Goal: Navigation & Orientation: Find specific page/section

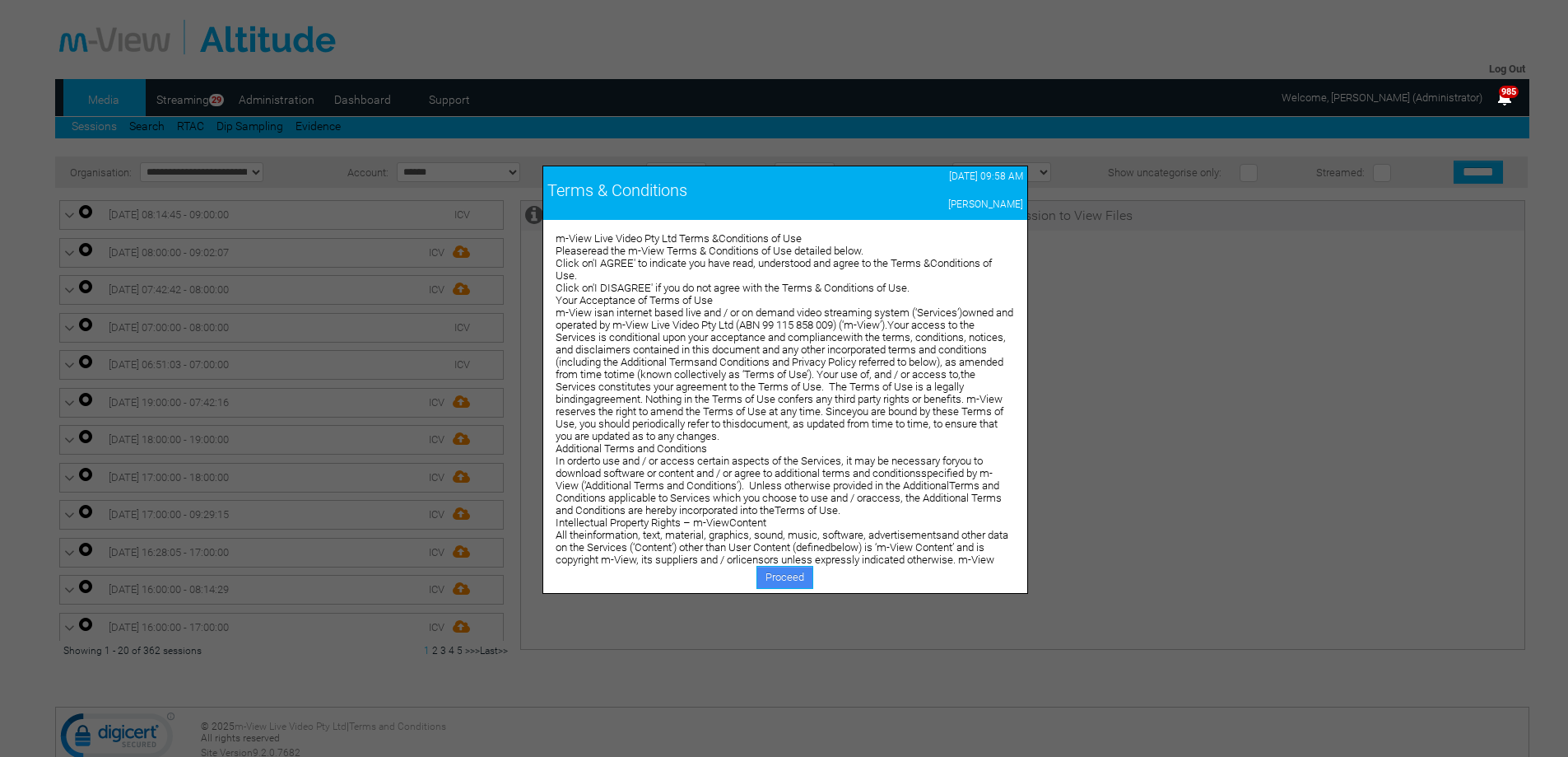
click at [779, 577] on link "Proceed" at bounding box center [784, 577] width 57 height 23
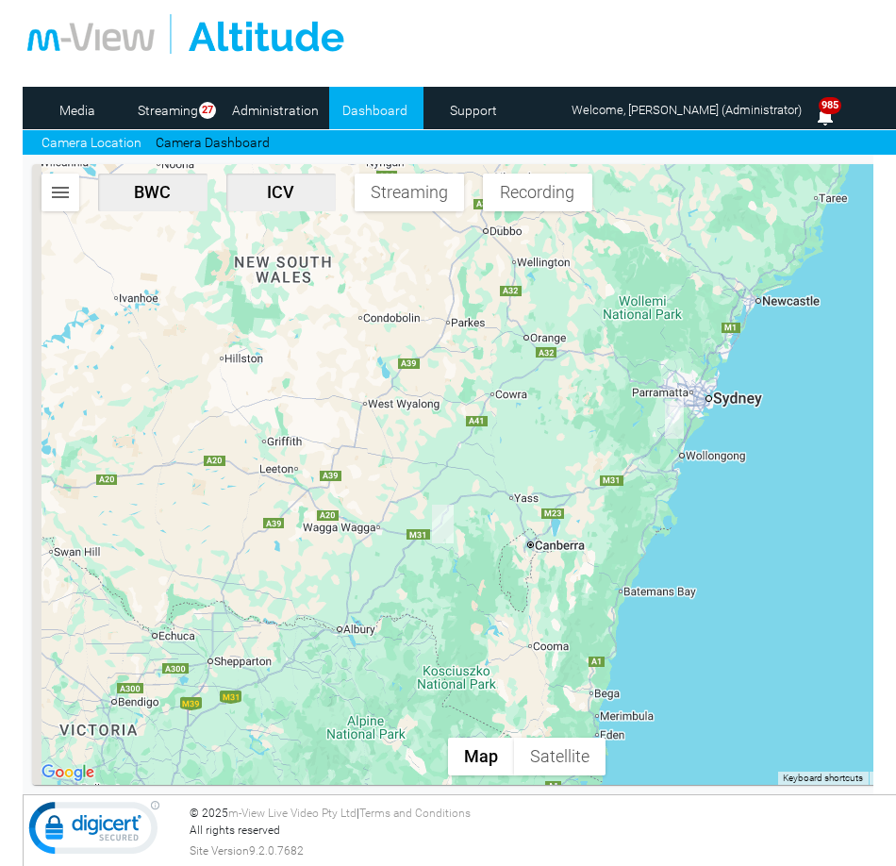
drag, startPoint x: 509, startPoint y: 589, endPoint x: 644, endPoint y: 354, distance: 271.6
click at [644, 354] on div at bounding box center [526, 474] width 988 height 621
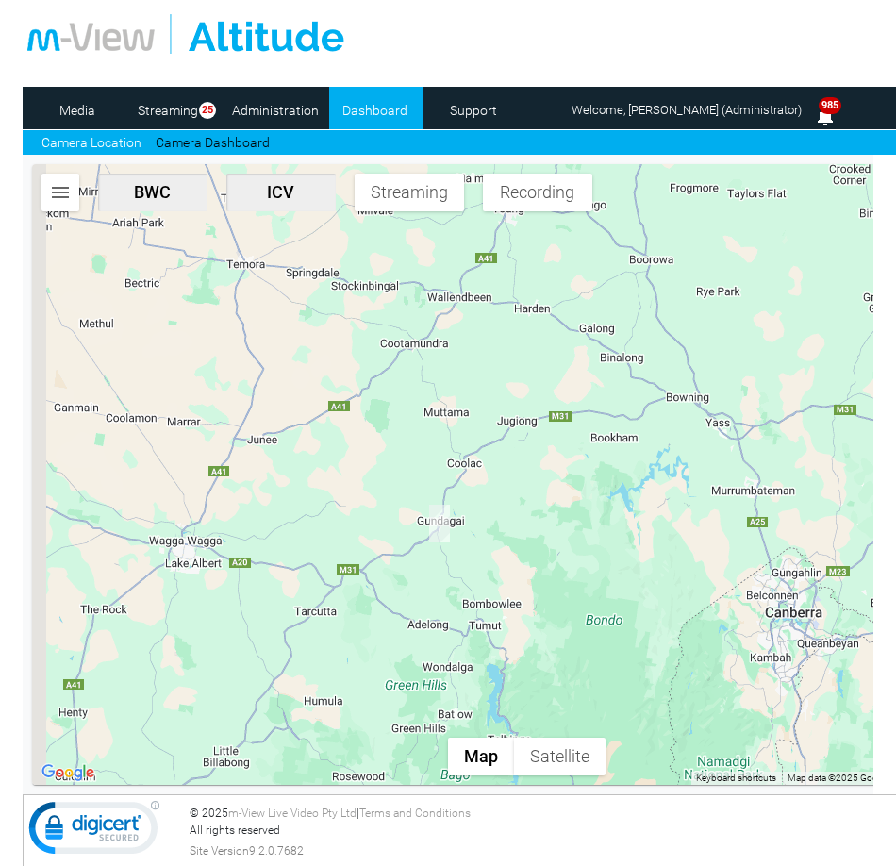
drag, startPoint x: 384, startPoint y: 655, endPoint x: 608, endPoint y: 533, distance: 255.8
click at [608, 533] on div at bounding box center [526, 474] width 988 height 621
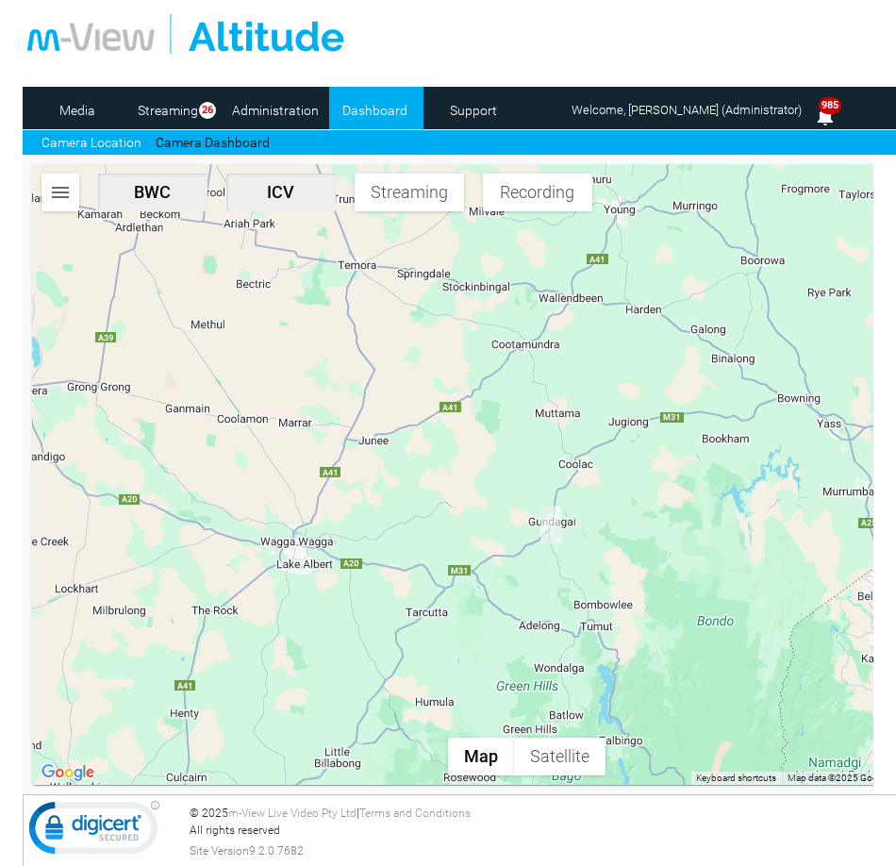
drag, startPoint x: 588, startPoint y: 546, endPoint x: 677, endPoint y: 562, distance: 91.0
click at [677, 562] on div at bounding box center [526, 474] width 988 height 621
click at [426, 24] on div at bounding box center [516, 34] width 979 height 40
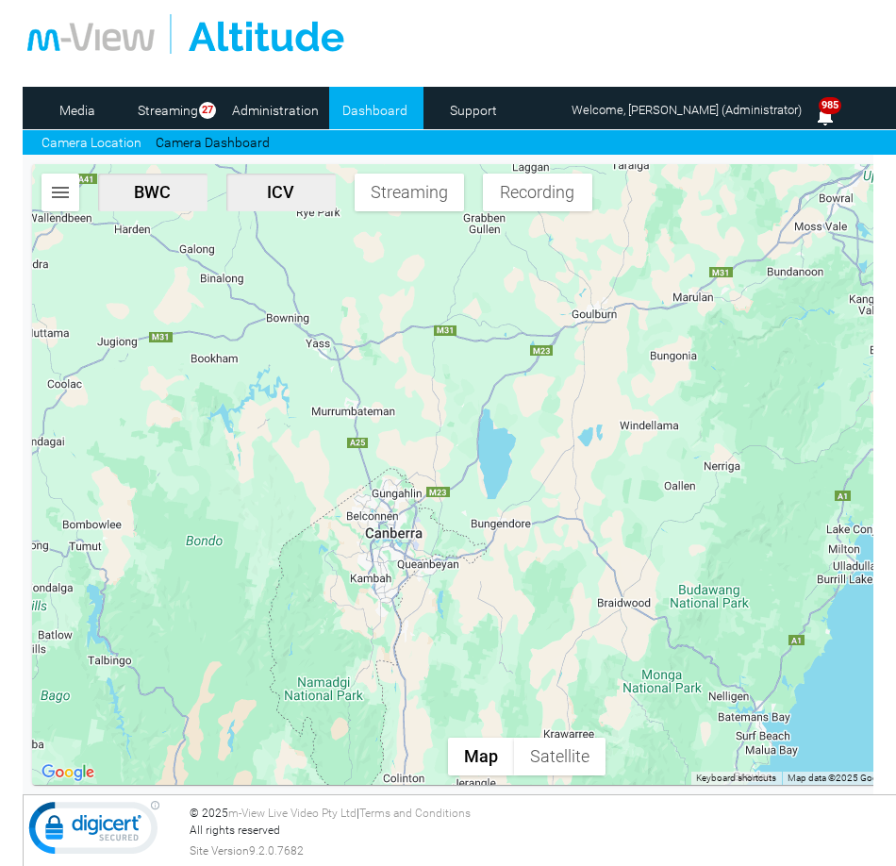
drag, startPoint x: 618, startPoint y: 615, endPoint x: 321, endPoint y: 546, distance: 305.0
click at [321, 546] on div at bounding box center [526, 474] width 988 height 621
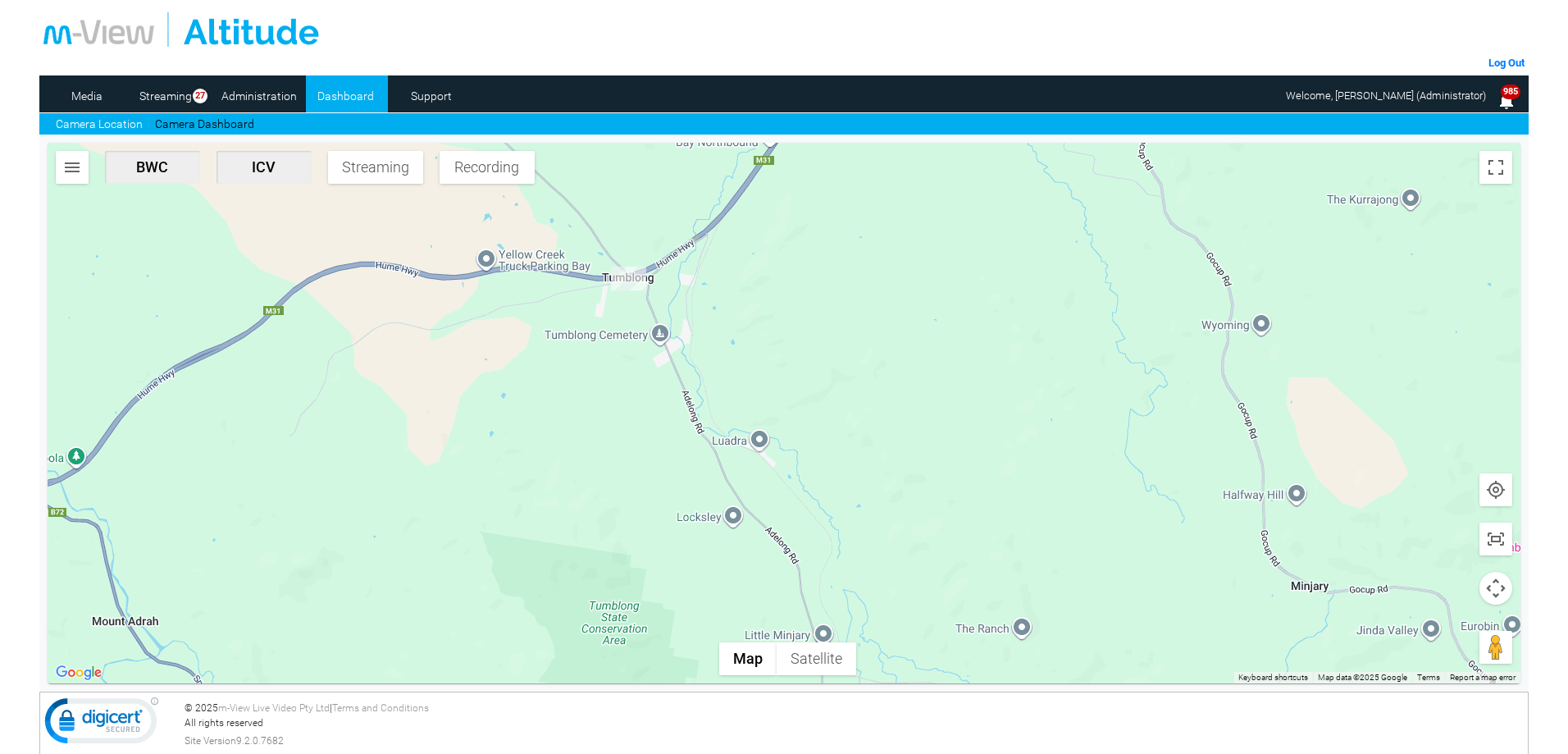
scroll to position [1, 0]
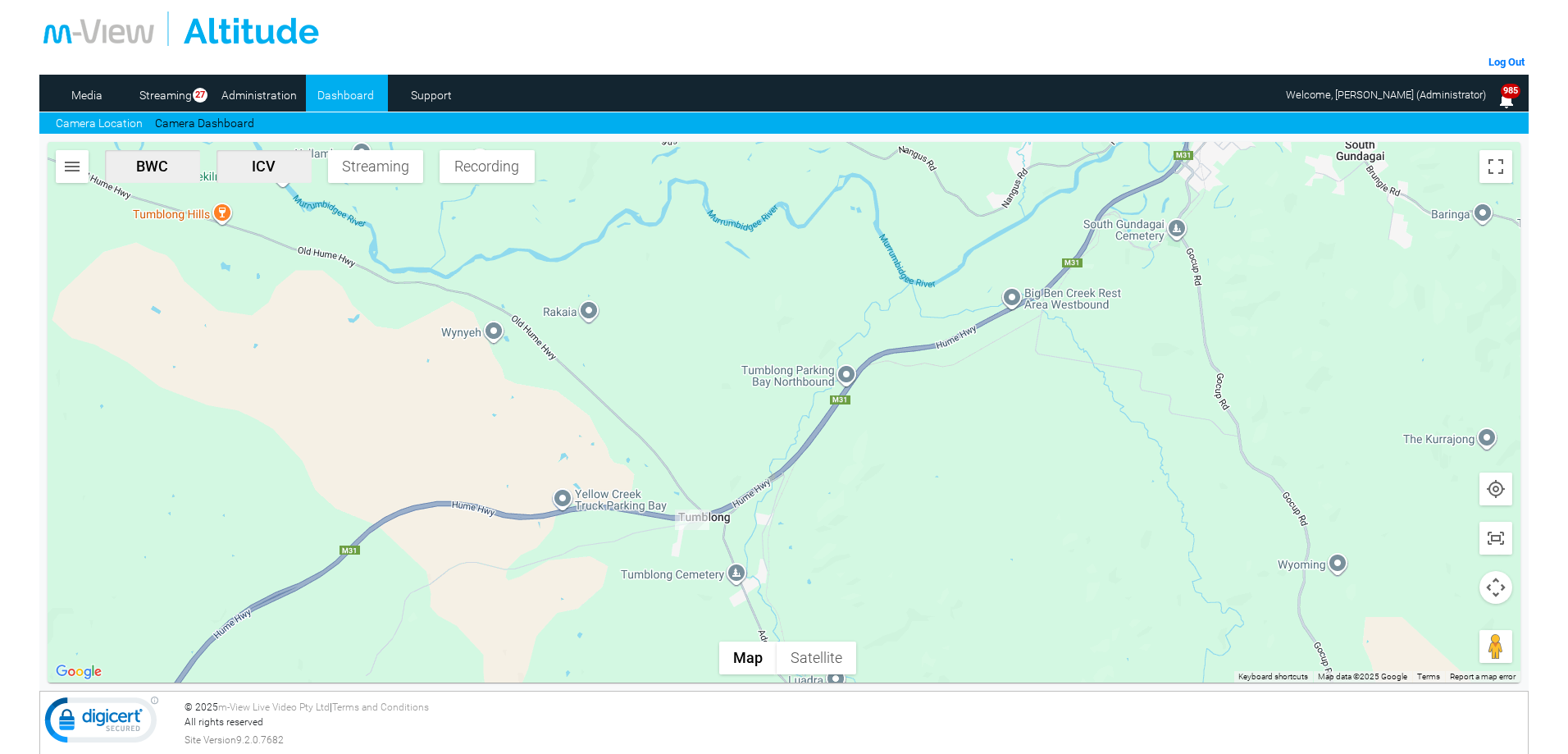
drag, startPoint x: 502, startPoint y: 393, endPoint x: 533, endPoint y: 652, distance: 260.8
click at [540, 667] on div at bounding box center [784, 412] width 1473 height 541
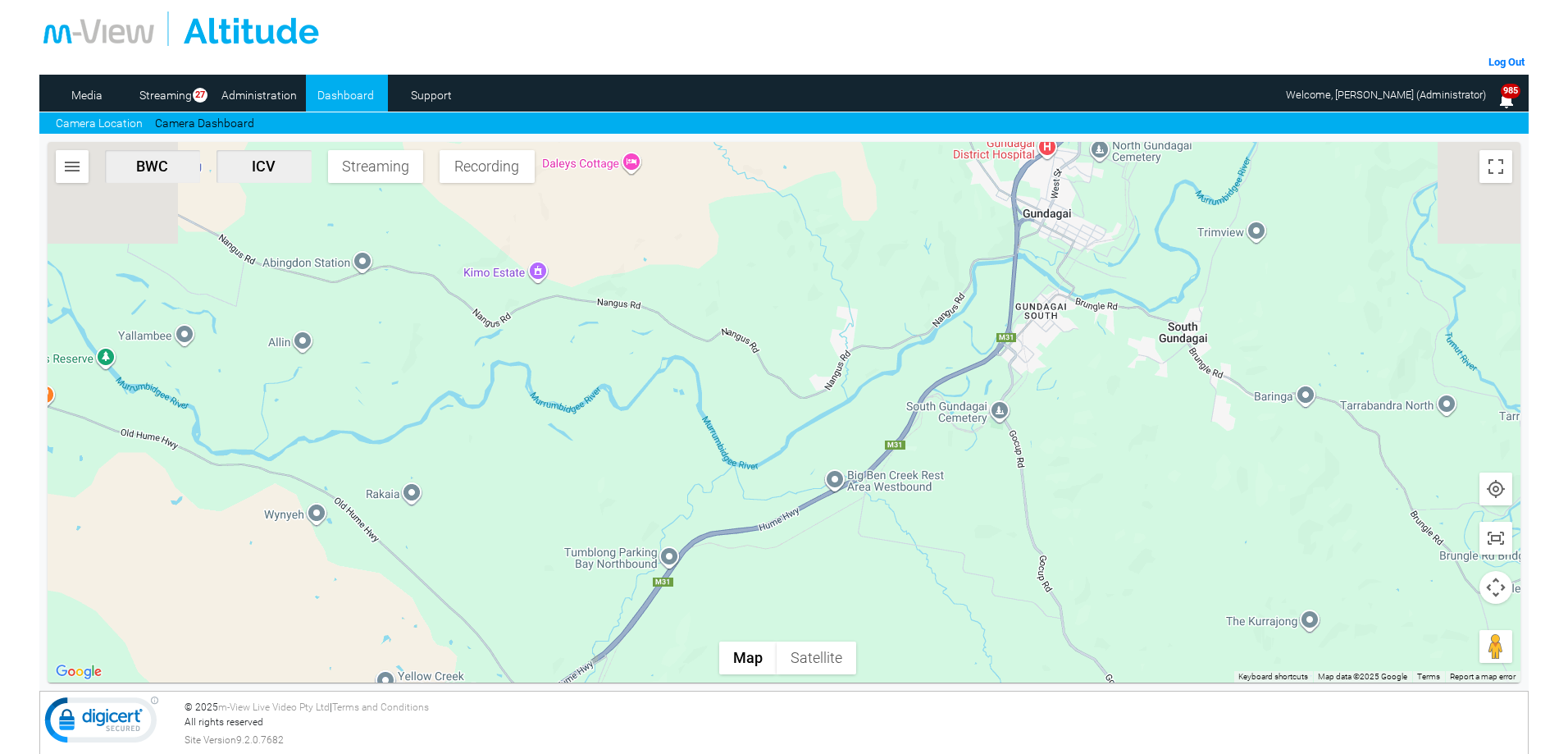
drag, startPoint x: 1122, startPoint y: 330, endPoint x: 905, endPoint y: 591, distance: 339.4
click at [785, 591] on div at bounding box center [784, 412] width 1473 height 541
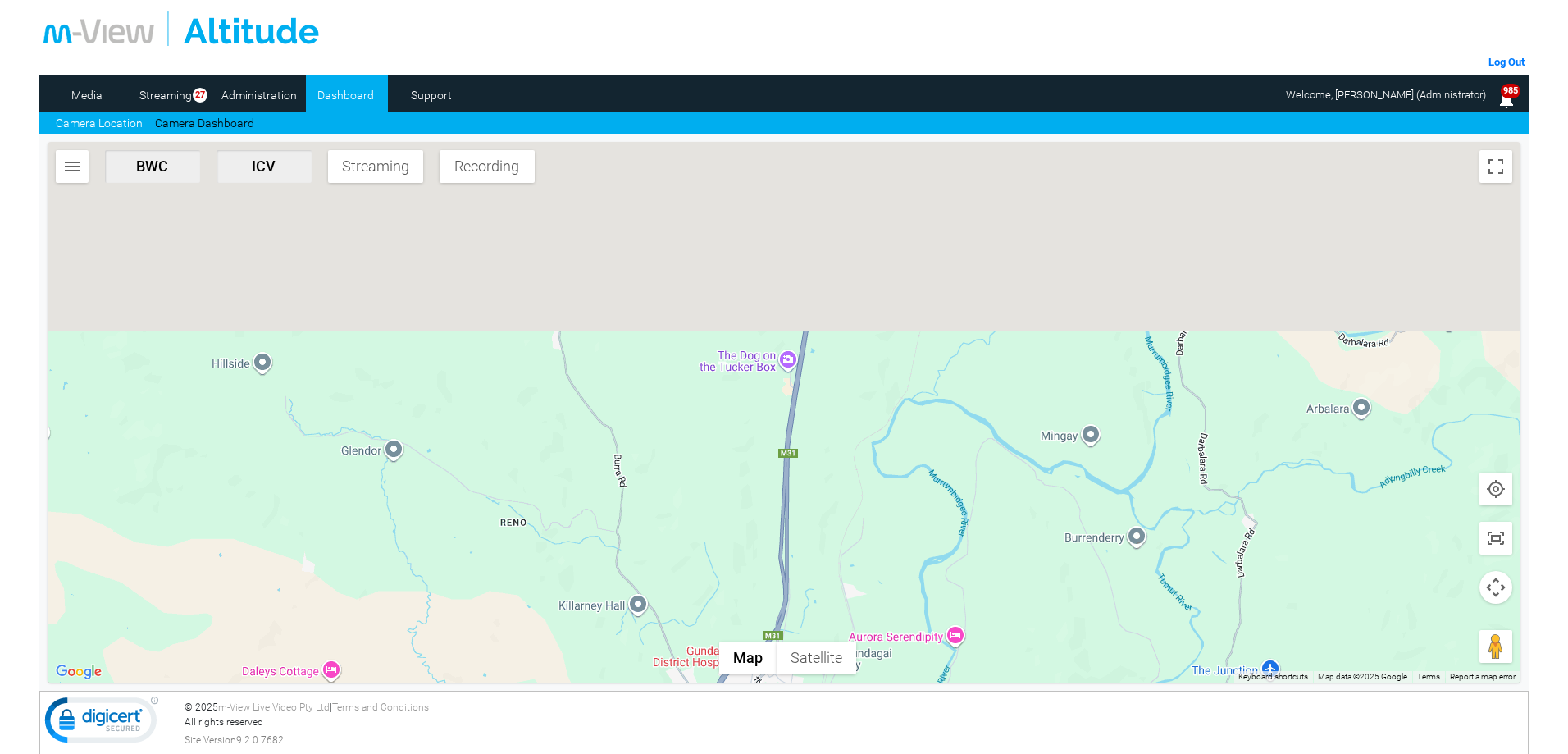
drag, startPoint x: 1175, startPoint y: 303, endPoint x: 1045, endPoint y: 671, distance: 390.3
click at [785, 671] on div at bounding box center [784, 412] width 1473 height 541
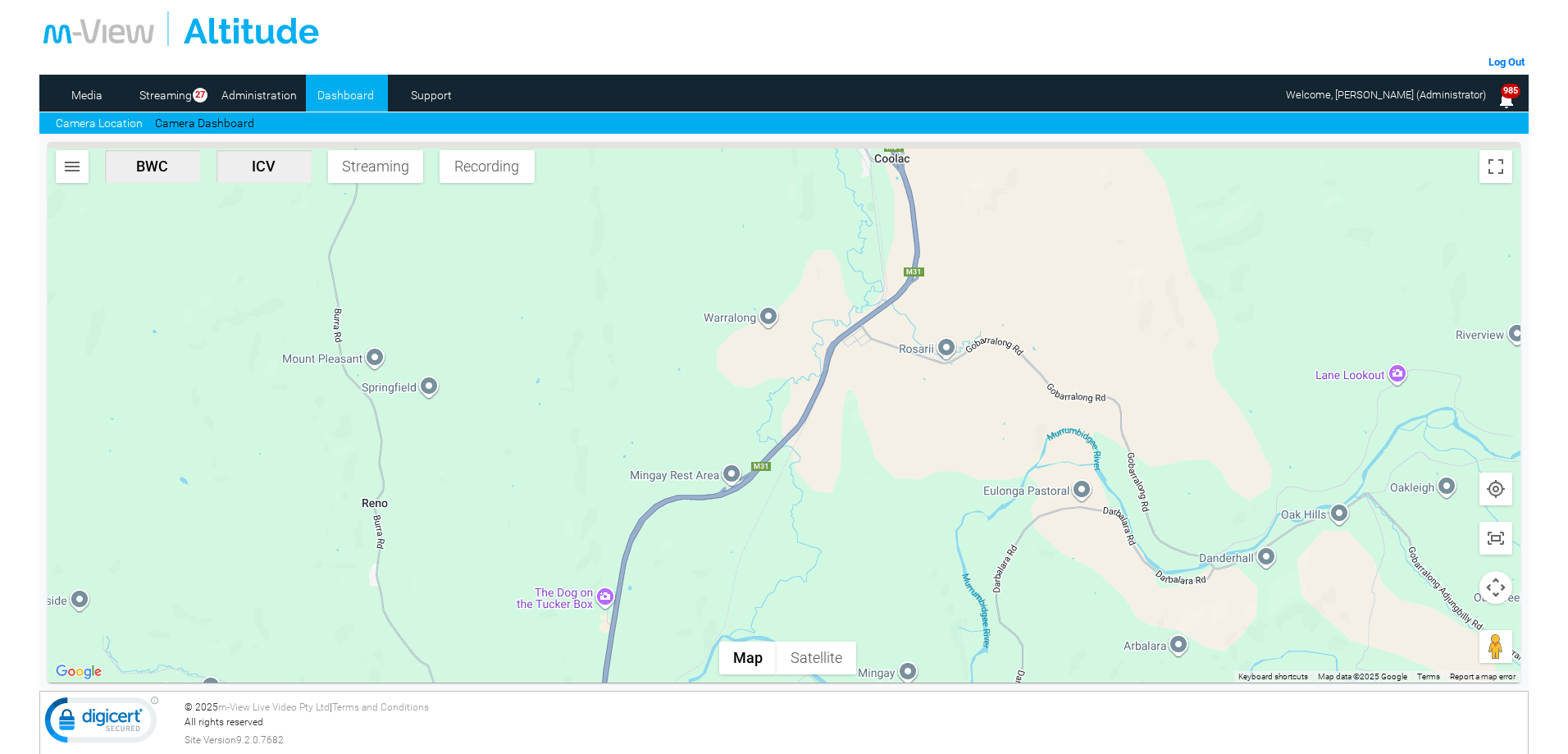
drag, startPoint x: 1051, startPoint y: 328, endPoint x: 881, endPoint y: 555, distance: 283.6
click at [785, 555] on div at bounding box center [784, 412] width 1473 height 541
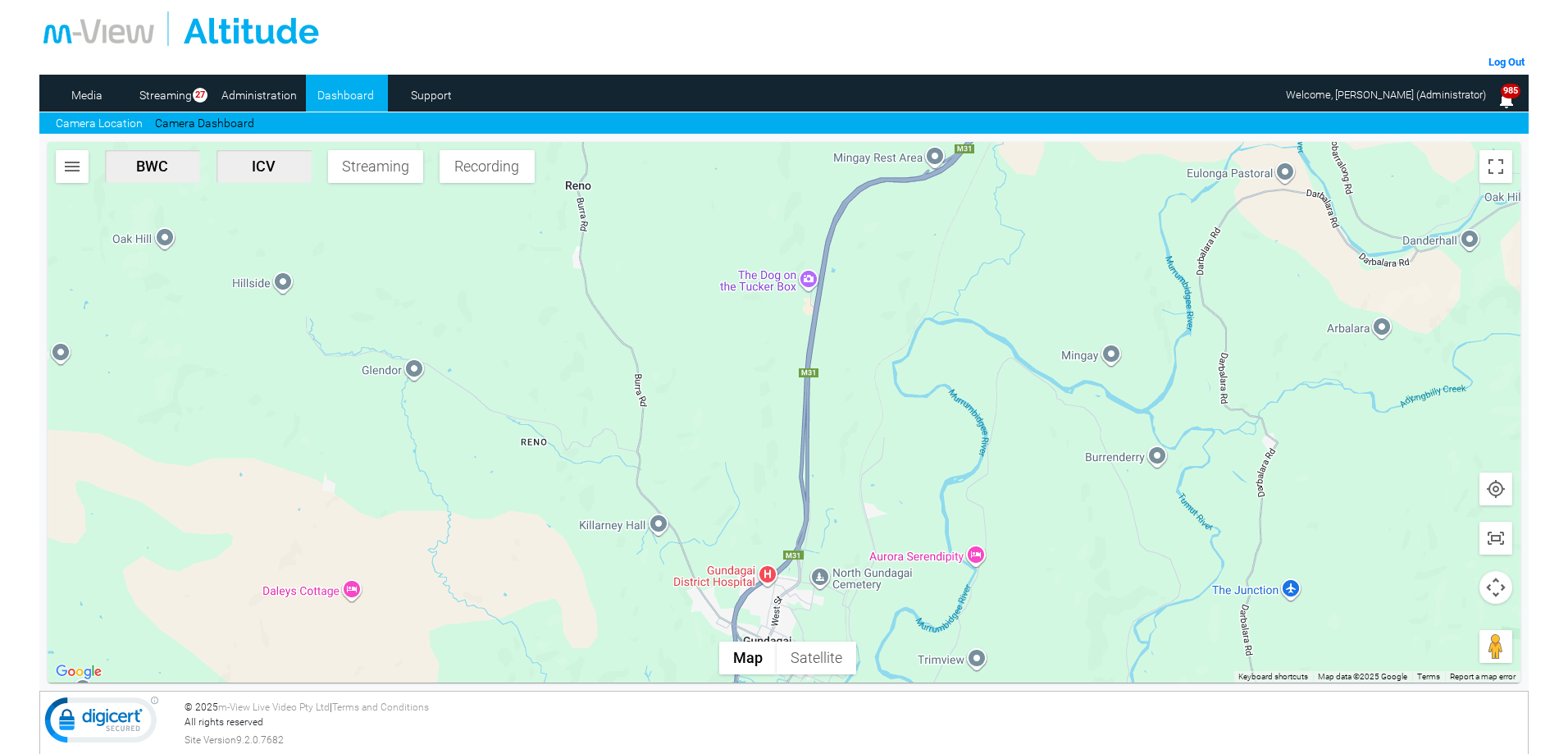
drag, startPoint x: 860, startPoint y: 560, endPoint x: 1020, endPoint y: 150, distance: 440.1
click at [785, 150] on div at bounding box center [784, 412] width 1473 height 541
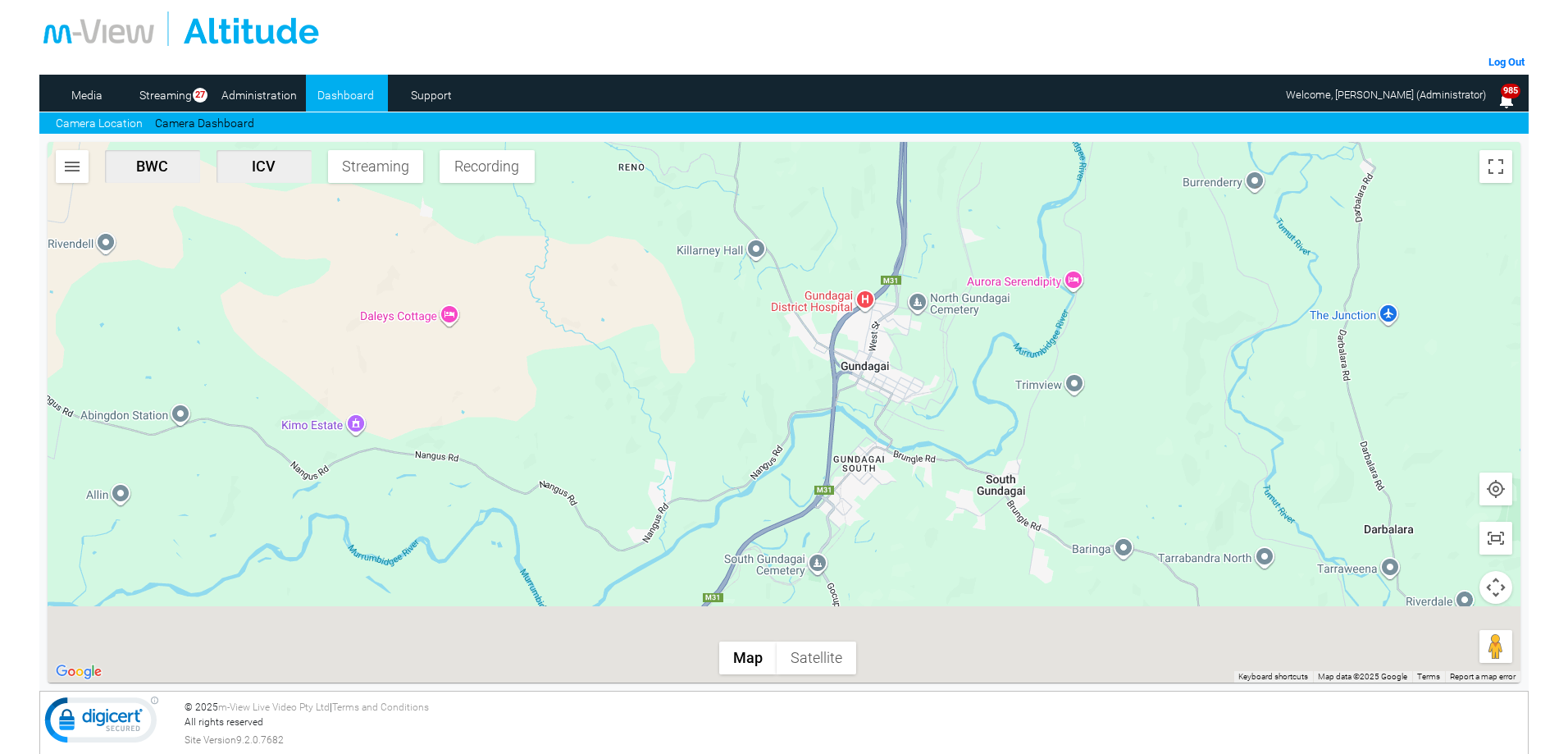
drag, startPoint x: 676, startPoint y: 469, endPoint x: 817, endPoint y: 162, distance: 337.8
click at [785, 162] on div at bounding box center [784, 412] width 1473 height 541
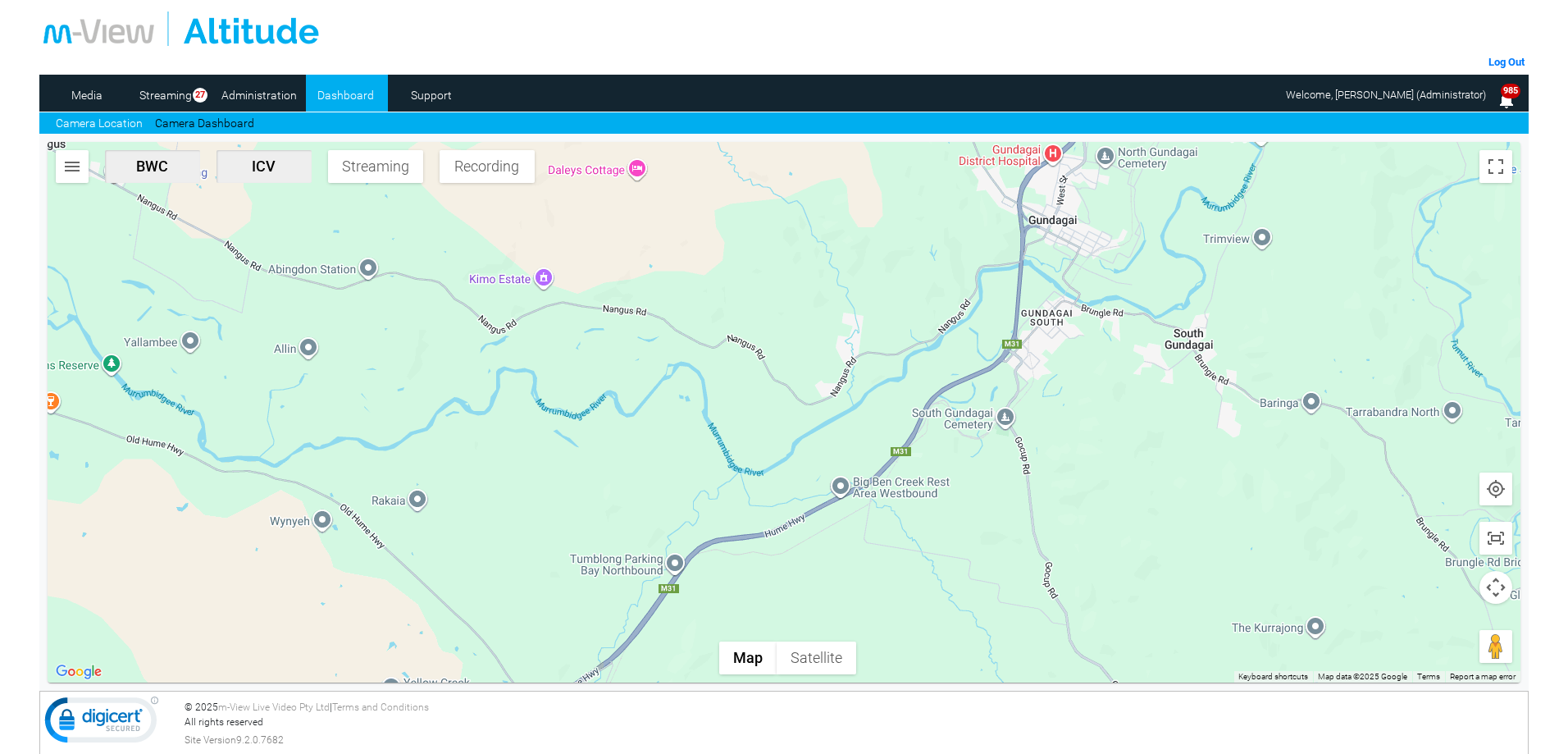
drag, startPoint x: 878, startPoint y: 449, endPoint x: 1221, endPoint y: 365, distance: 353.1
click at [785, 365] on div at bounding box center [784, 412] width 1473 height 541
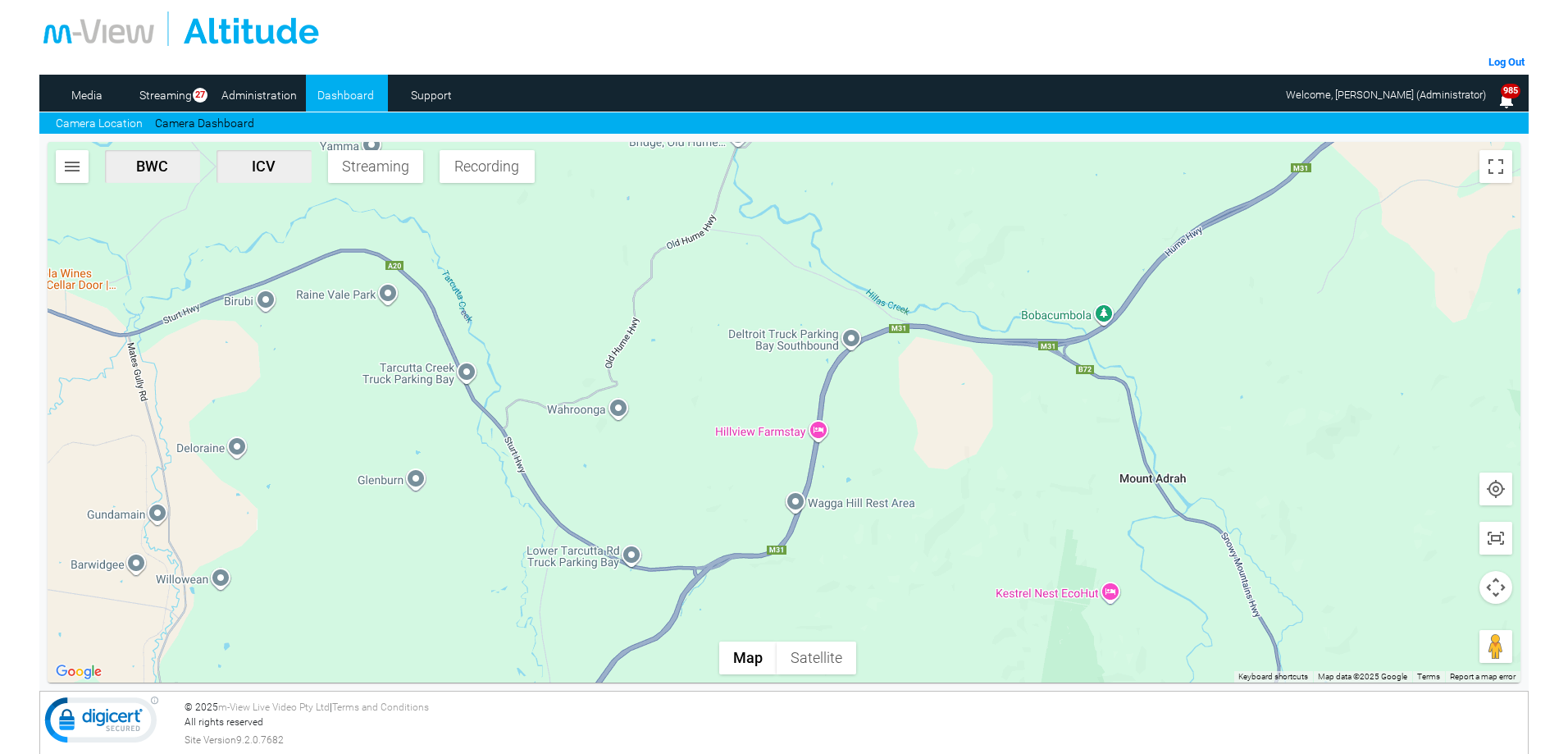
drag, startPoint x: 711, startPoint y: 486, endPoint x: 1390, endPoint y: 385, distance: 686.5
click at [785, 384] on div at bounding box center [784, 412] width 1473 height 541
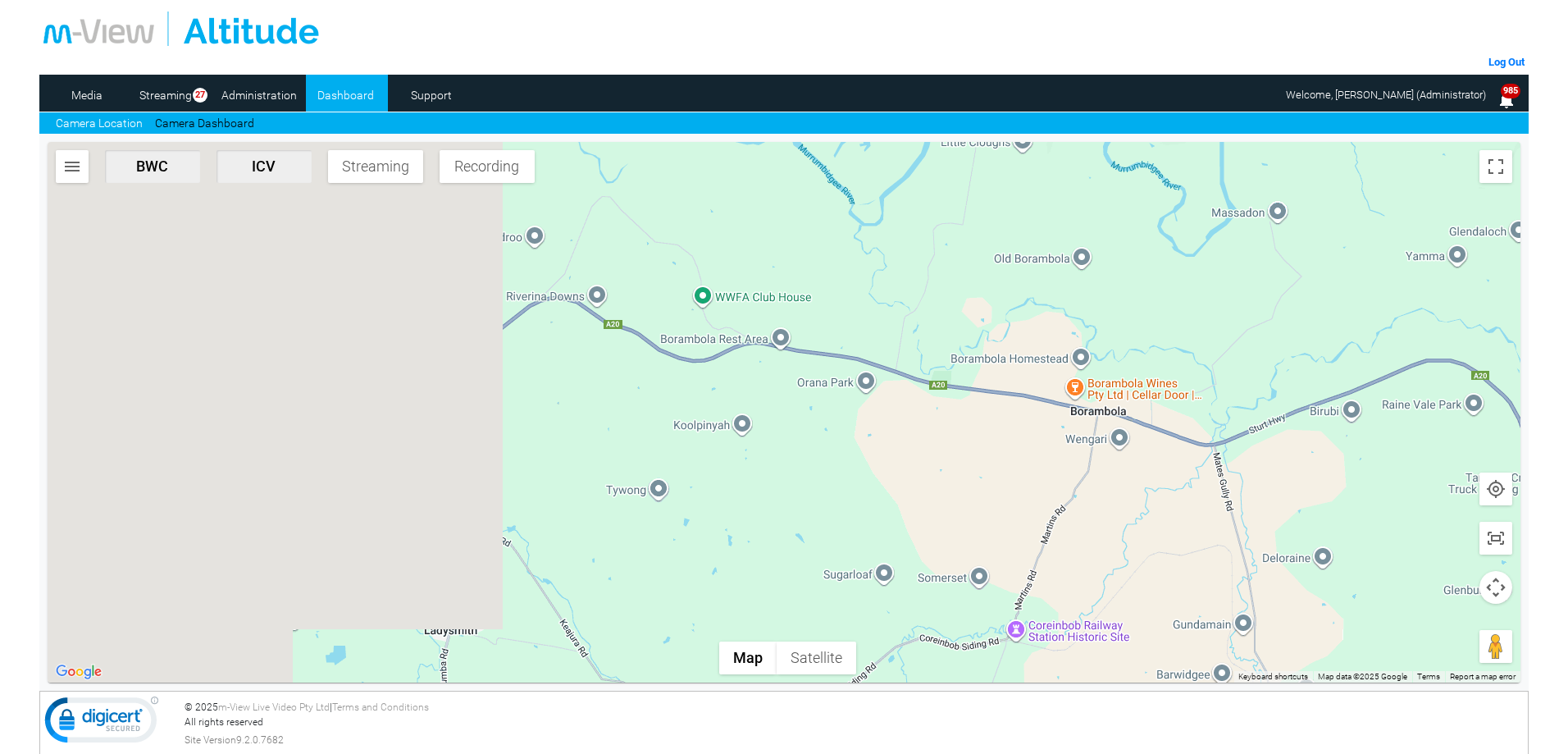
drag, startPoint x: 530, startPoint y: 377, endPoint x: 1236, endPoint y: 315, distance: 708.7
click at [785, 315] on div at bounding box center [784, 412] width 1473 height 541
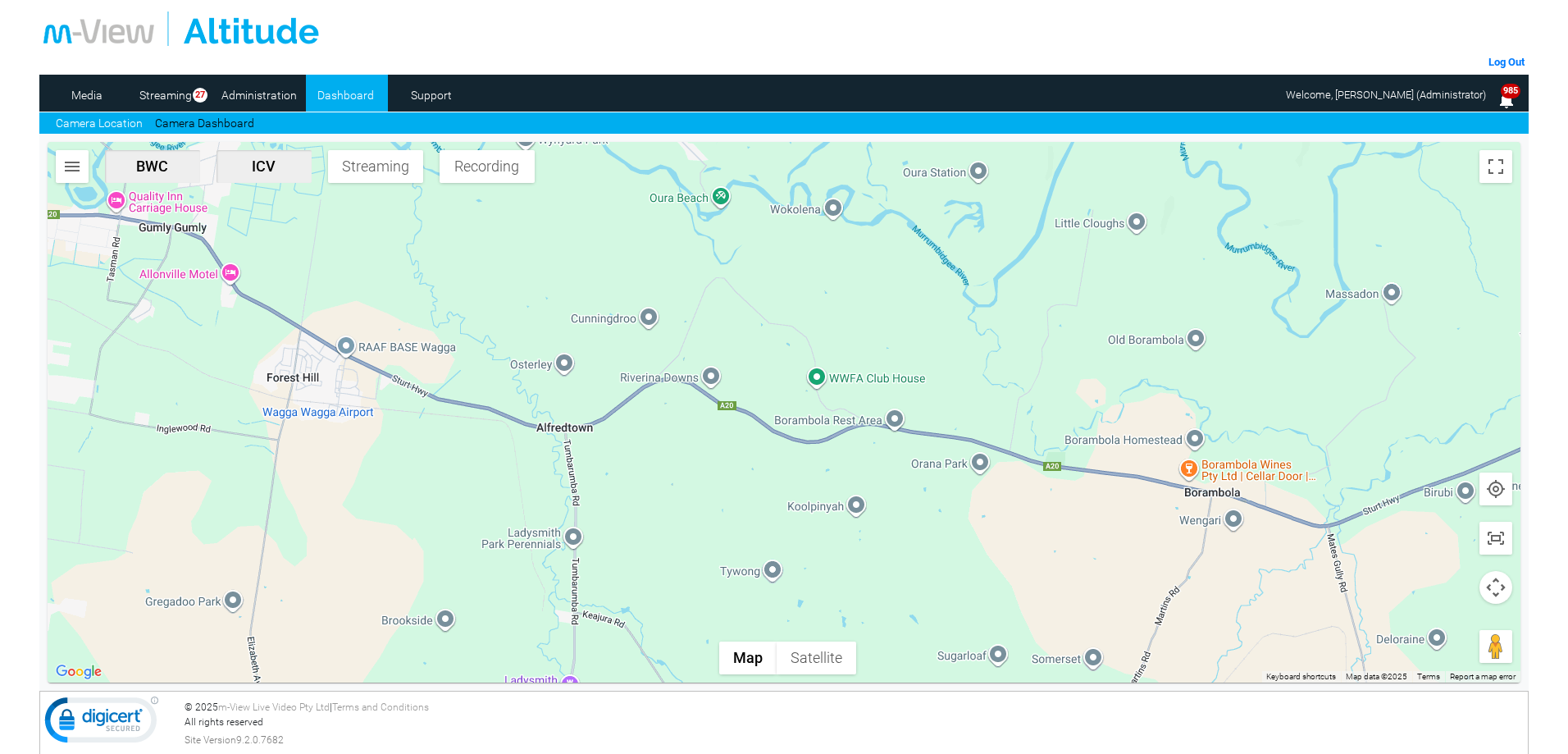
drag, startPoint x: 649, startPoint y: 461, endPoint x: 695, endPoint y: 541, distance: 92.3
click at [696, 541] on div at bounding box center [784, 412] width 1473 height 541
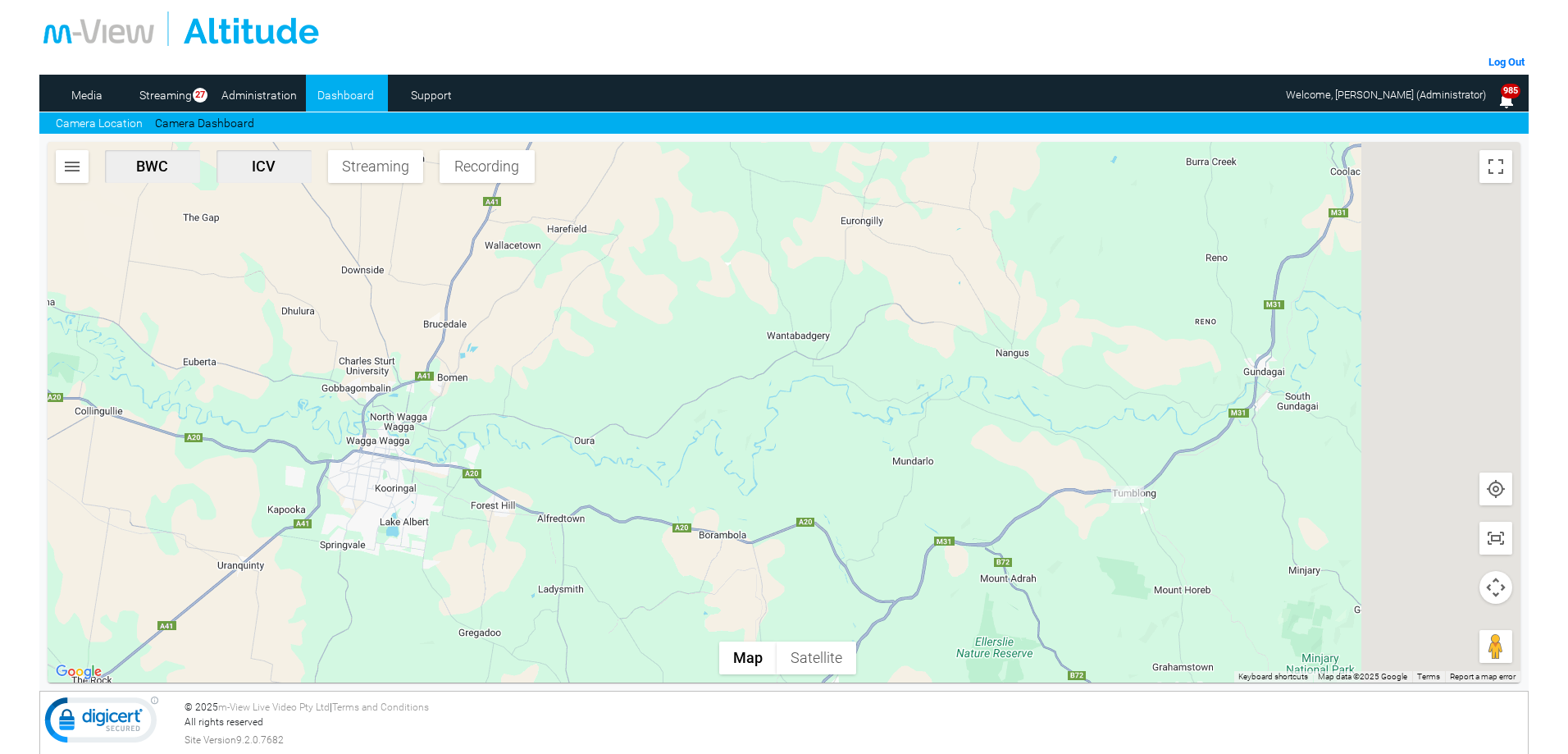
drag, startPoint x: 1170, startPoint y: 580, endPoint x: 735, endPoint y: 539, distance: 436.9
click at [735, 539] on div at bounding box center [784, 412] width 1473 height 541
